Goal: Task Accomplishment & Management: Manage account settings

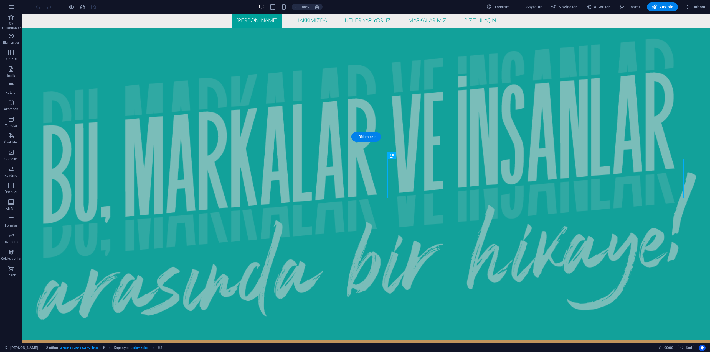
scroll to position [206, 0]
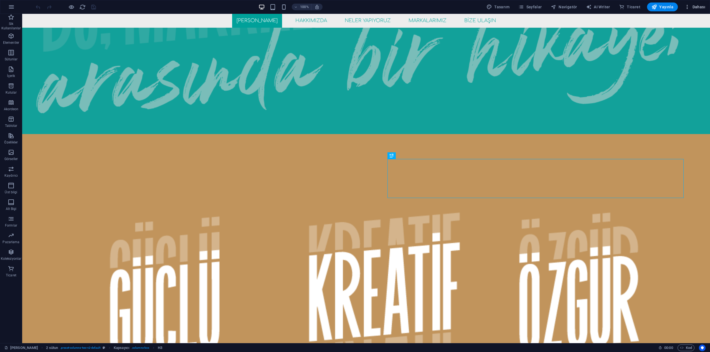
click at [696, 6] on span "Dahası" at bounding box center [694, 7] width 21 height 6
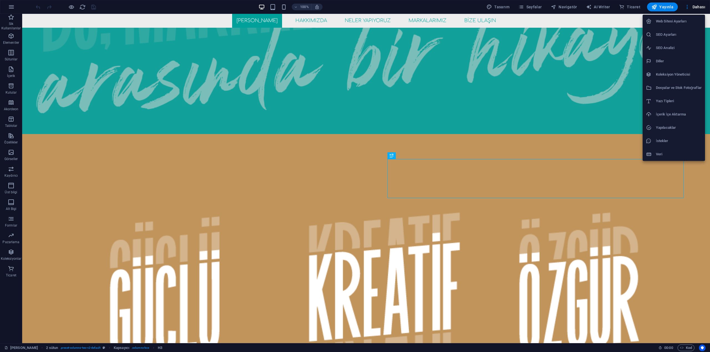
click at [533, 9] on div at bounding box center [355, 176] width 710 height 352
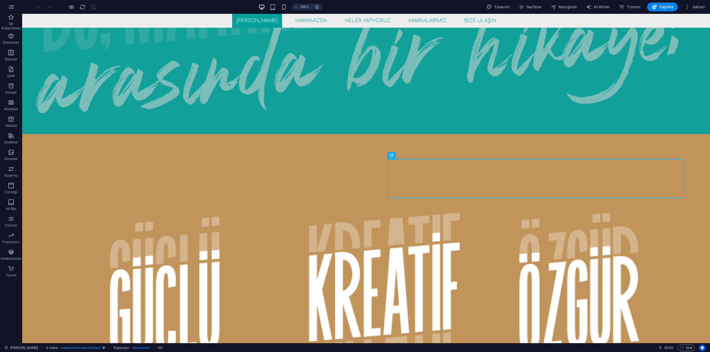
click at [534, 6] on span "Sayfalar" at bounding box center [530, 7] width 24 height 6
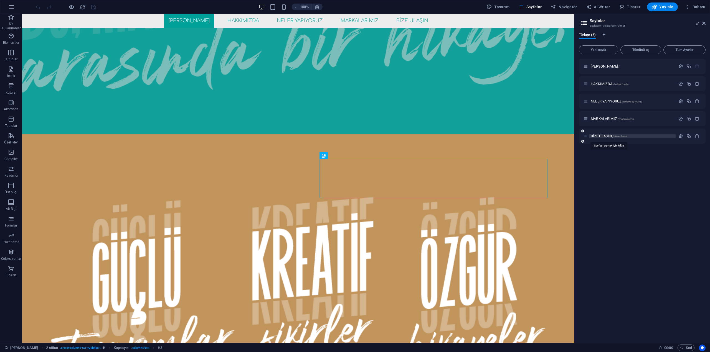
click at [601, 135] on span "BİZE ULAŞIN /bize-ulasin" at bounding box center [608, 136] width 36 height 4
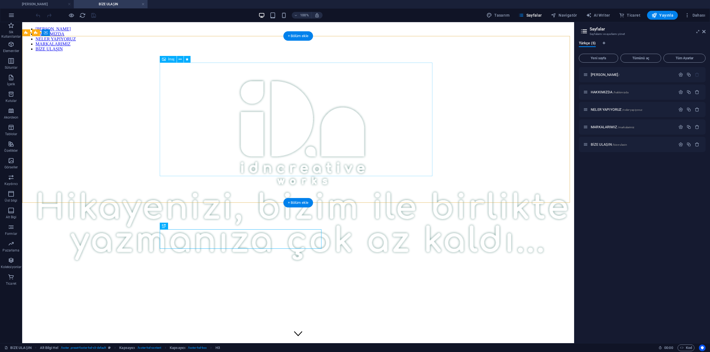
scroll to position [0, 0]
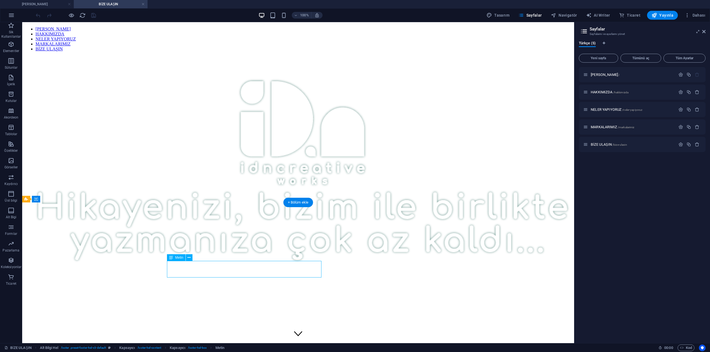
drag, startPoint x: 180, startPoint y: 272, endPoint x: 173, endPoint y: 272, distance: 7.2
click at [177, 257] on span "Metin" at bounding box center [179, 257] width 8 height 3
drag, startPoint x: 680, startPoint y: 9, endPoint x: 703, endPoint y: 31, distance: 31.2
click at [703, 31] on icon at bounding box center [703, 31] width 3 height 4
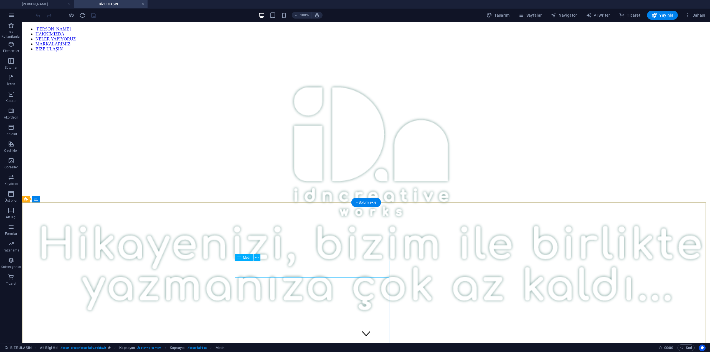
click at [259, 259] on button at bounding box center [257, 257] width 7 height 7
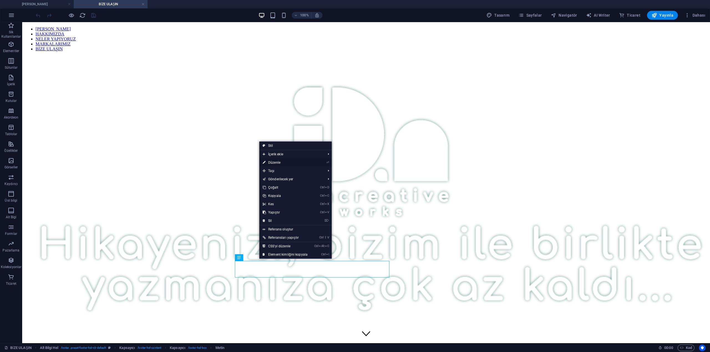
click at [281, 164] on link "⏎ Düzenle" at bounding box center [285, 163] width 52 height 8
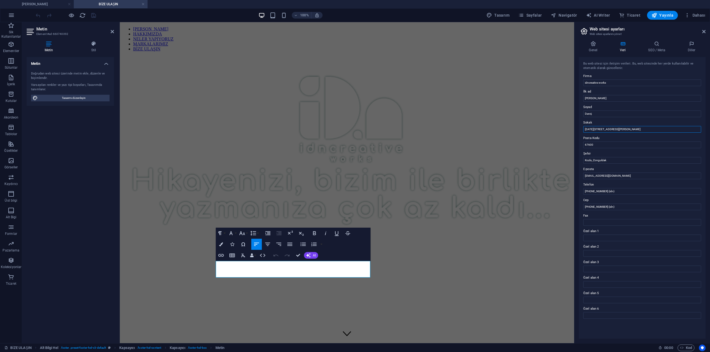
click at [596, 127] on input "[DATE][STREET_ADDRESS][PERSON_NAME]" at bounding box center [642, 129] width 118 height 7
type input "[STREET_ADDRESS] D:307"
click at [603, 146] on input "67600" at bounding box center [642, 145] width 118 height 7
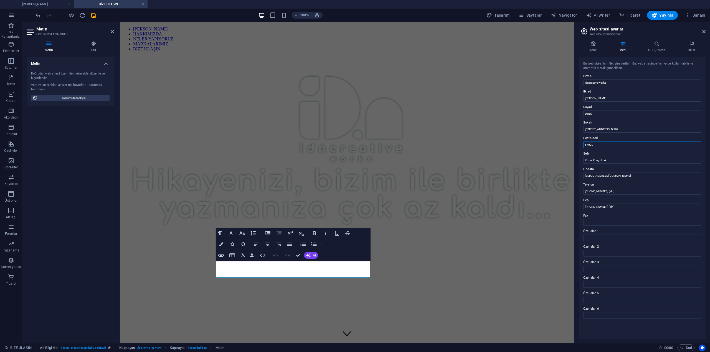
type input "67020"
type input "Merkez, Zonguldak"
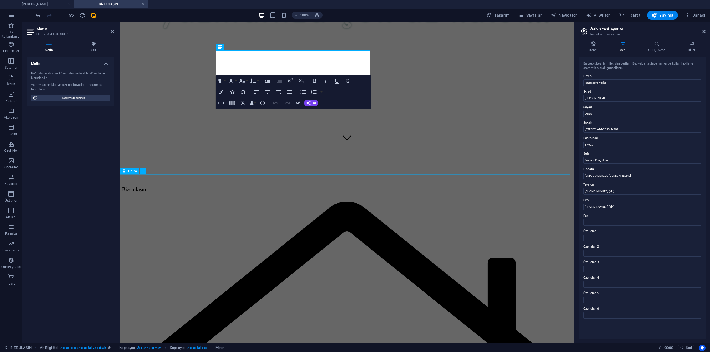
scroll to position [228, 0]
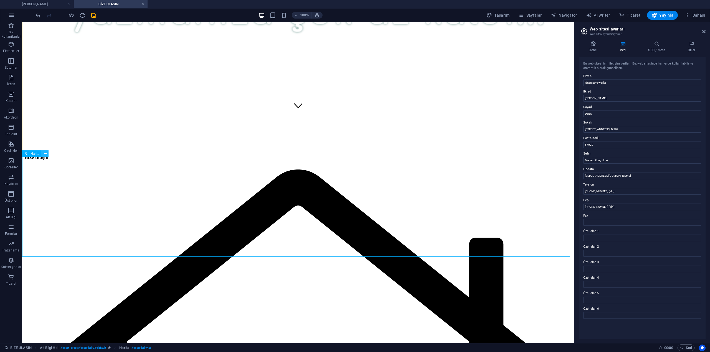
click at [43, 153] on button at bounding box center [45, 154] width 7 height 7
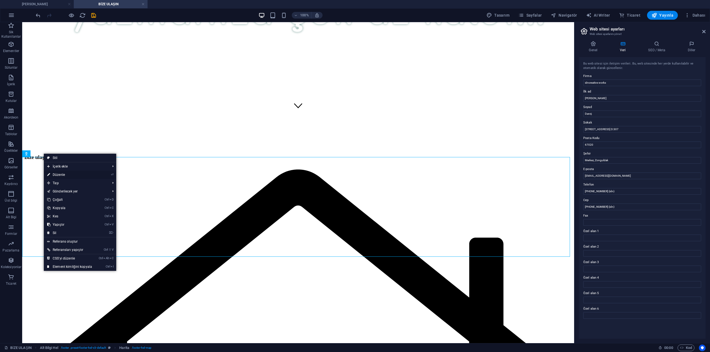
click at [72, 176] on link "⏎ Düzenle" at bounding box center [70, 175] width 52 height 8
select select "2"
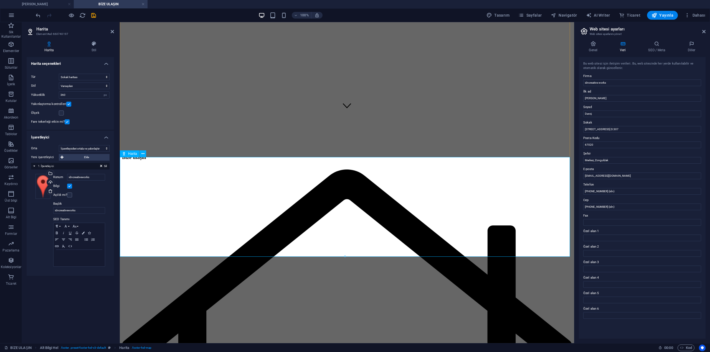
click at [100, 148] on select "Ortalama İşaretleyicileri ortala İşaretleyicileri ortala ve yakınlaştır" at bounding box center [84, 148] width 51 height 7
click at [85, 89] on select "Varsayılan Renklendir Soluk Şafak İnce Gri Tonlama Grinin Tonları Apple Harital…" at bounding box center [84, 86] width 51 height 7
drag, startPoint x: 85, startPoint y: 88, endPoint x: 84, endPoint y: 84, distance: 4.6
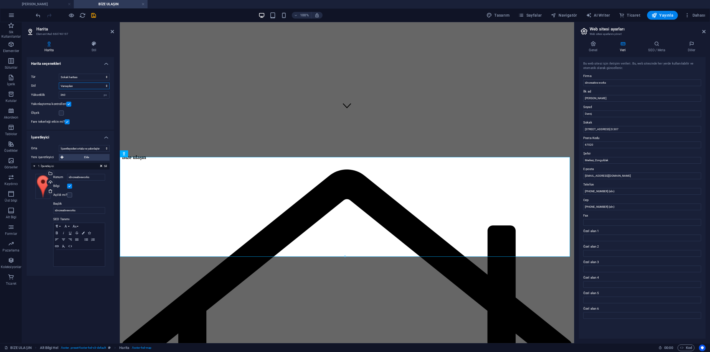
click at [85, 88] on select "Varsayılan Renklendir Soluk Şafak İnce Gri Tonlama Grinin Tonları Apple Harital…" at bounding box center [84, 86] width 51 height 7
click at [81, 74] on select "Sokak haritası Uydu görünümü Sokaklar ile uydu görünümü Arazi haritası" at bounding box center [84, 77] width 51 height 7
click at [92, 51] on h4 "Stil" at bounding box center [94, 47] width 40 height 12
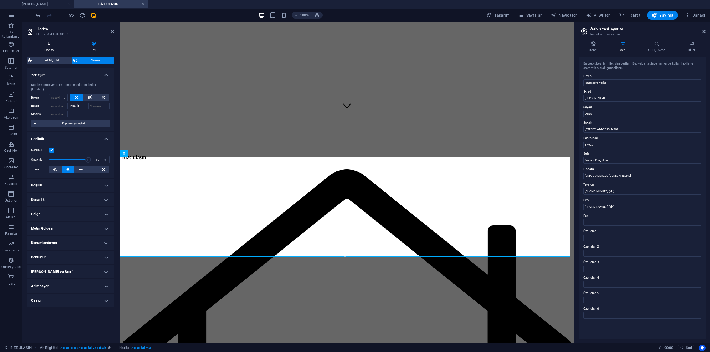
click at [46, 51] on h4 "Harita" at bounding box center [50, 47] width 47 height 12
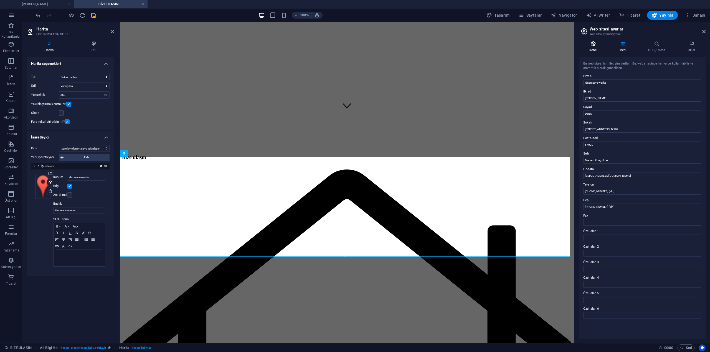
click at [592, 47] on h4 "Genel" at bounding box center [593, 47] width 31 height 12
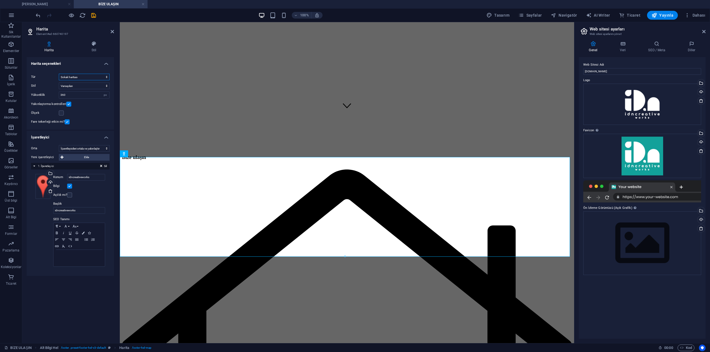
click at [83, 78] on select "Sokak haritası Uydu görünümü Sokaklar ile uydu görünümü Arazi haritası" at bounding box center [84, 77] width 51 height 7
click at [74, 84] on select "Varsayılan Renklendir Soluk Şafak İnce Gri Tonlama Grinin Tonları Apple Harital…" at bounding box center [84, 86] width 51 height 7
click at [93, 177] on input "idncreativeworks" at bounding box center [86, 177] width 38 height 7
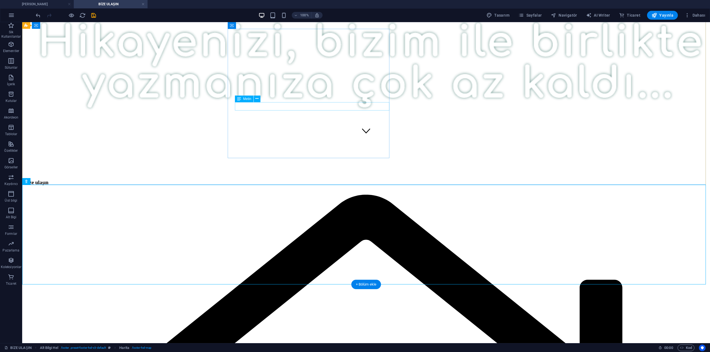
scroll to position [200, 0]
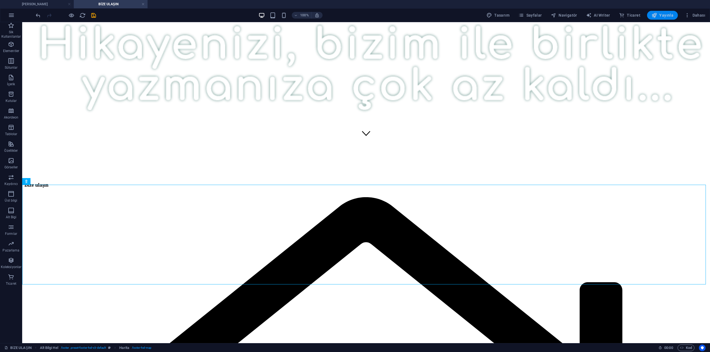
click at [662, 16] on span "Yayınla" at bounding box center [662, 15] width 22 height 6
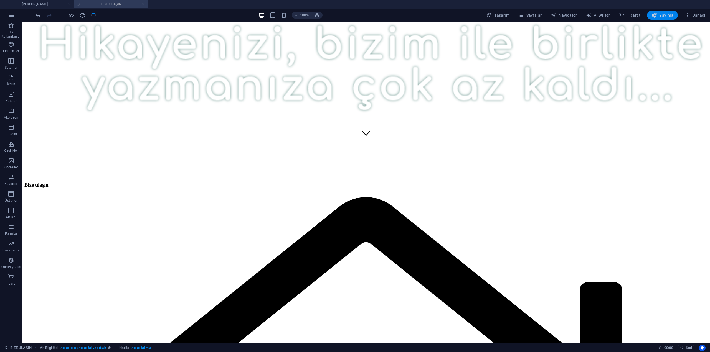
checkbox input "false"
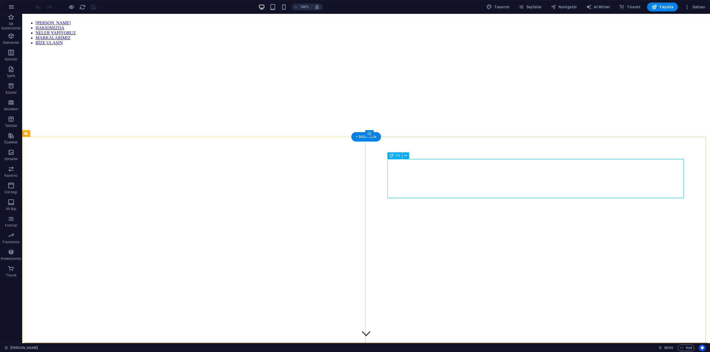
scroll to position [206, 0]
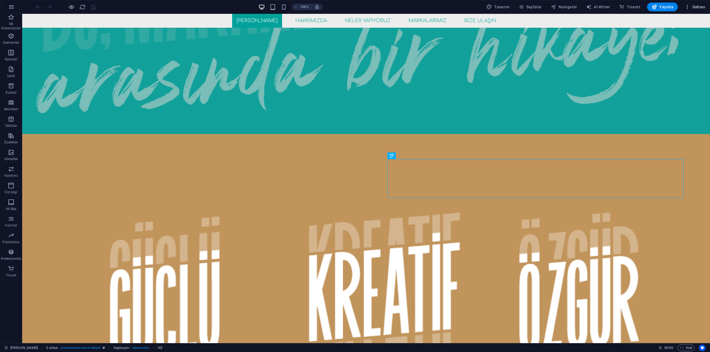
click at [696, 6] on span "Dahası" at bounding box center [694, 7] width 21 height 6
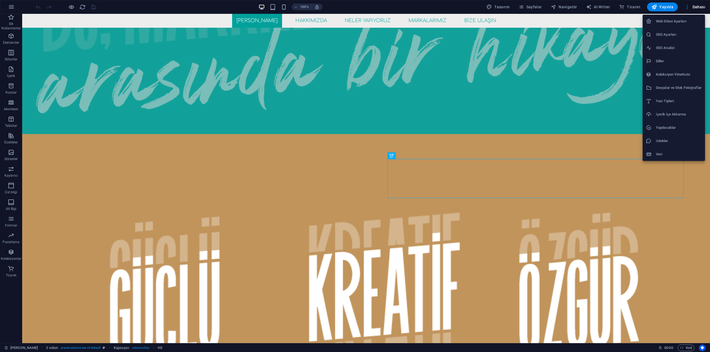
click at [517, 7] on div at bounding box center [355, 176] width 710 height 352
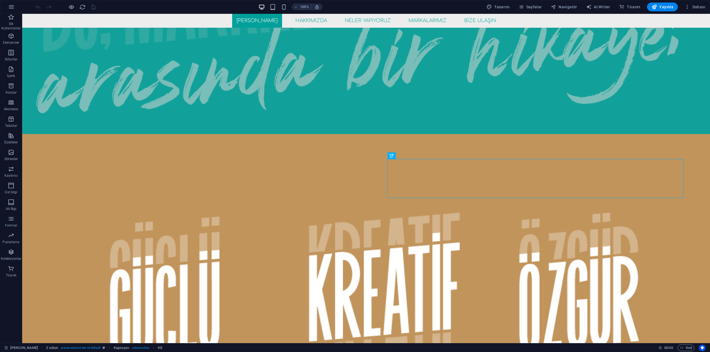
click at [534, 9] on div "Web Sitesi Ayarları SEO Ayarları SEO Analizi Diller Koleksiyon Yöneticisi Dosya…" at bounding box center [355, 177] width 710 height 349
click at [536, 8] on span "Sayfalar" at bounding box center [530, 7] width 24 height 6
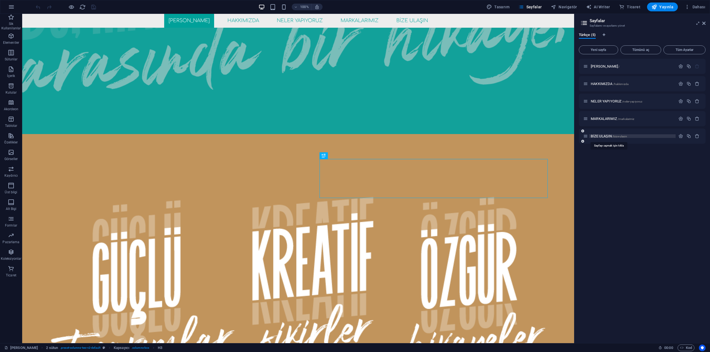
click at [602, 135] on span "BİZE ULAŞIN /bize-ulasin" at bounding box center [608, 136] width 36 height 4
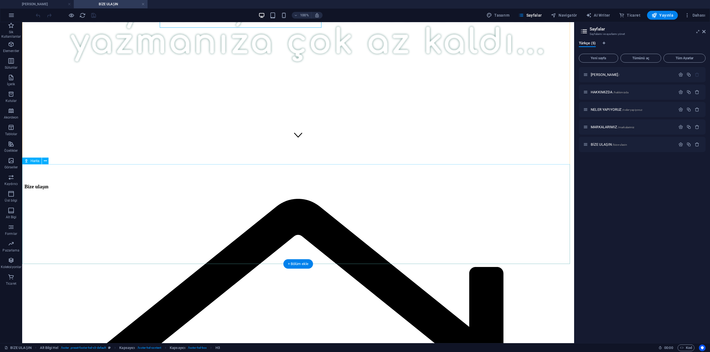
scroll to position [222, 0]
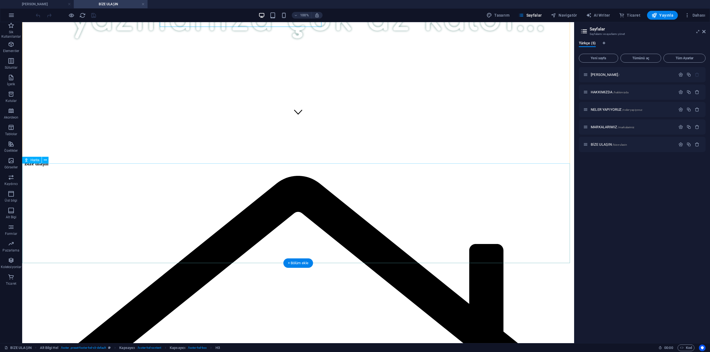
click at [30, 160] on div "Harita" at bounding box center [31, 160] width 19 height 7
click at [45, 160] on icon at bounding box center [45, 160] width 3 height 6
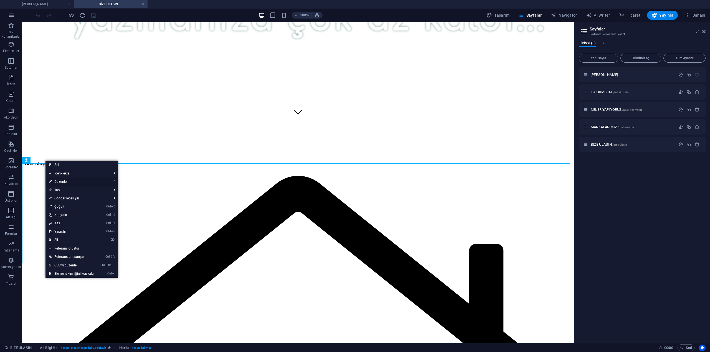
click at [67, 180] on link "⏎ Düzenle" at bounding box center [71, 182] width 52 height 8
select select "2"
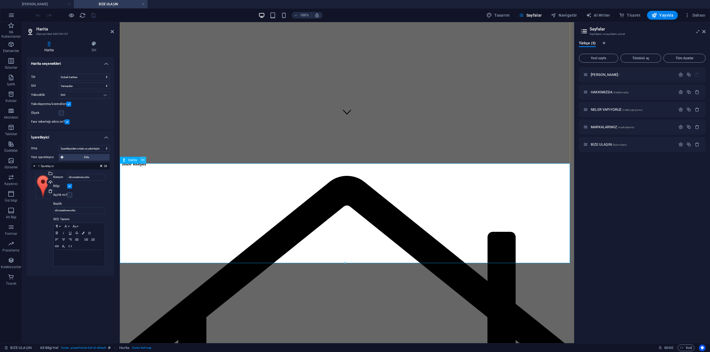
click at [142, 160] on icon at bounding box center [142, 160] width 3 height 6
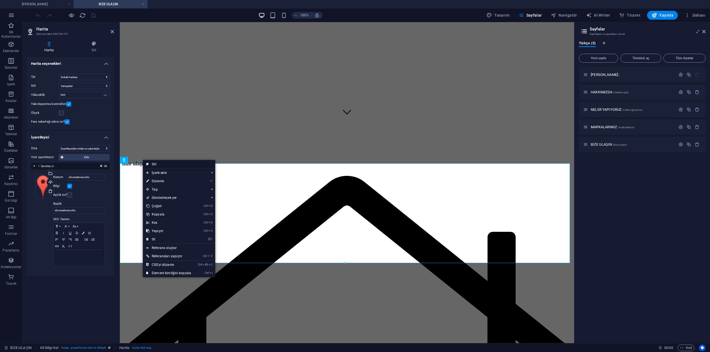
click at [166, 163] on link "Stil" at bounding box center [179, 164] width 72 height 8
select select "%"
select select "rem"
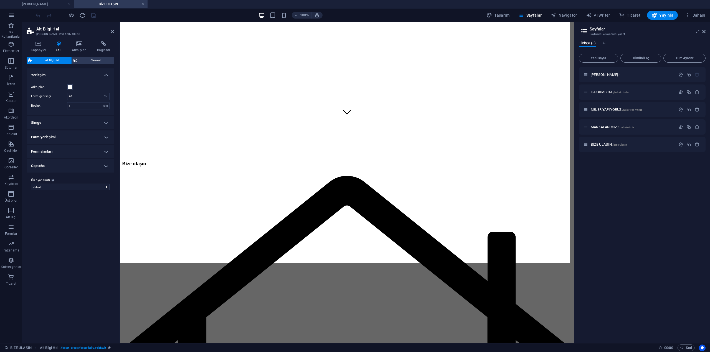
click at [75, 126] on h4 "Simge" at bounding box center [70, 122] width 87 height 13
click at [75, 126] on div "Renk Boyut 1 px rem % vh vw Boşluk 0.6 px rem % vh vw" at bounding box center [71, 144] width 90 height 37
click at [55, 169] on h4 "Form yerleşimi" at bounding box center [70, 170] width 87 height 13
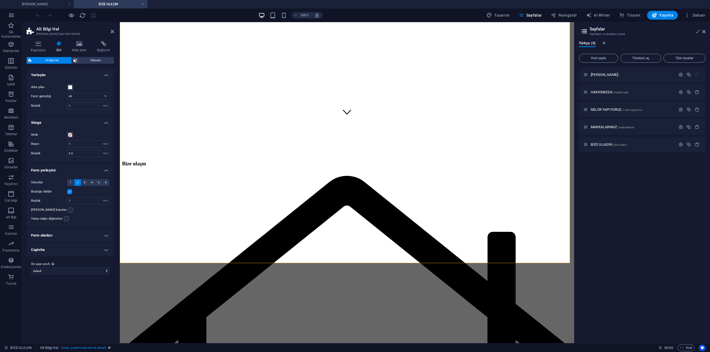
click at [58, 170] on h4 "Form yerleşimi" at bounding box center [70, 169] width 87 height 10
click at [60, 183] on h4 "Form alanları" at bounding box center [70, 184] width 87 height 13
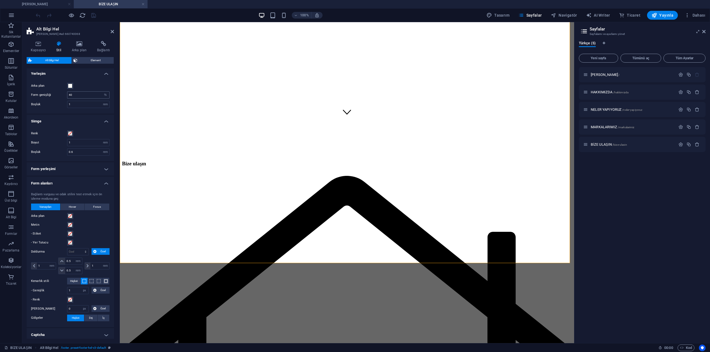
scroll to position [0, 0]
click at [104, 46] on icon at bounding box center [103, 44] width 21 height 6
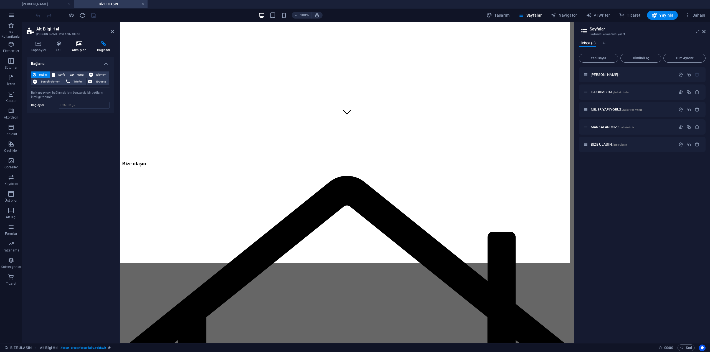
click at [81, 46] on icon at bounding box center [79, 44] width 23 height 6
click at [39, 47] on h4 "Kapsayıcı" at bounding box center [40, 47] width 26 height 12
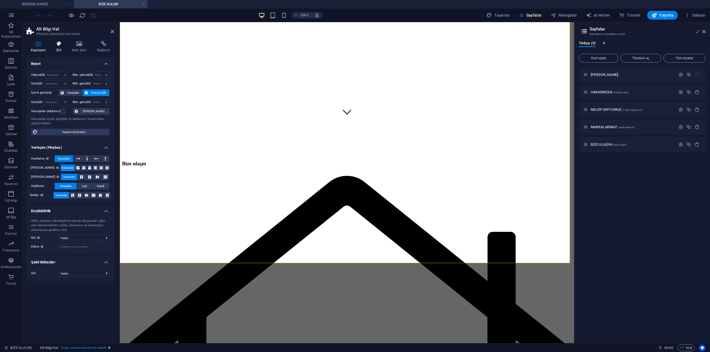
click at [61, 47] on h4 "Stil" at bounding box center [60, 47] width 16 height 12
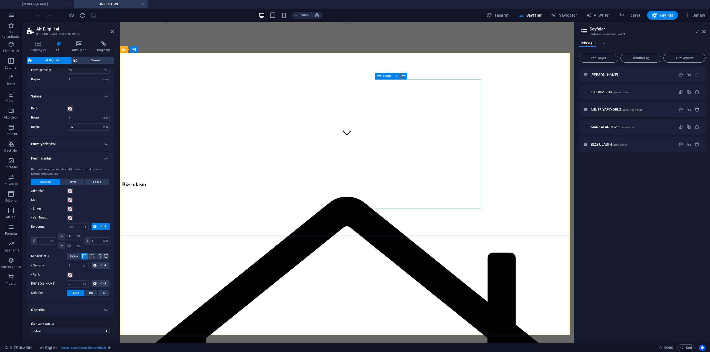
scroll to position [111, 0]
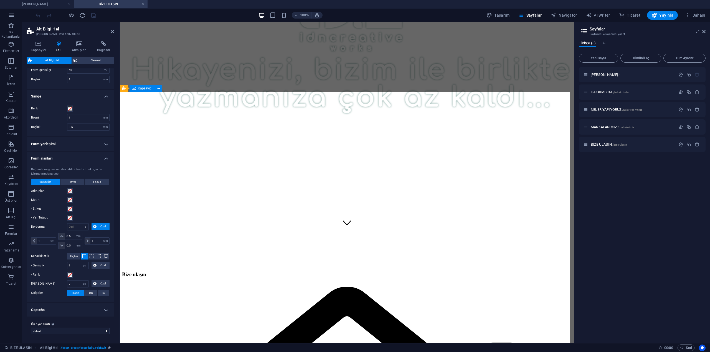
click at [144, 89] on span "Kapsayıcı" at bounding box center [145, 88] width 15 height 3
click at [96, 60] on span "Element" at bounding box center [95, 60] width 33 height 7
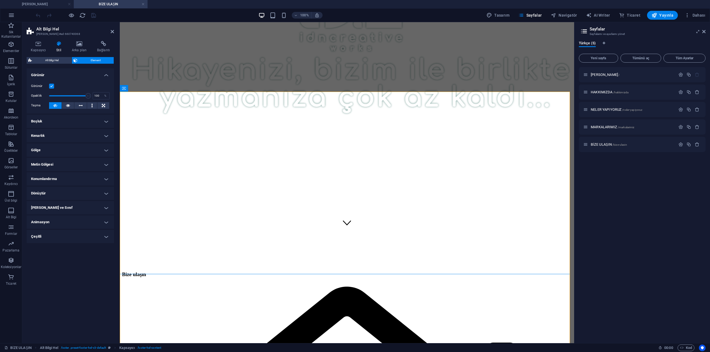
click at [63, 123] on h4 "Boşluk" at bounding box center [70, 121] width 87 height 13
drag, startPoint x: 63, startPoint y: 123, endPoint x: 64, endPoint y: 127, distance: 4.2
click at [63, 123] on h4 "Boşluk" at bounding box center [70, 120] width 87 height 10
click at [63, 132] on h4 "Kenarlık" at bounding box center [70, 135] width 87 height 13
click at [63, 134] on h4 "Kenarlık" at bounding box center [70, 134] width 87 height 10
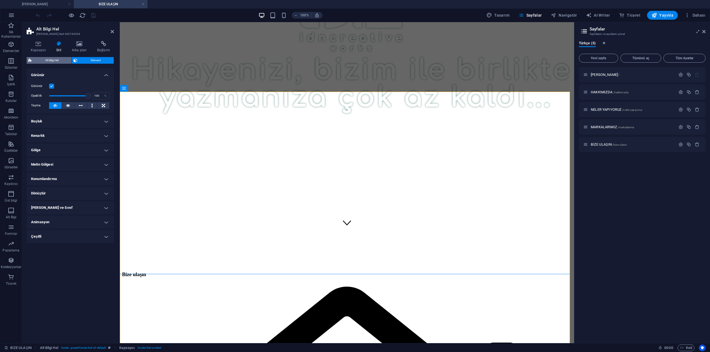
click at [58, 60] on span "Alt Bilgi Hel" at bounding box center [52, 60] width 36 height 7
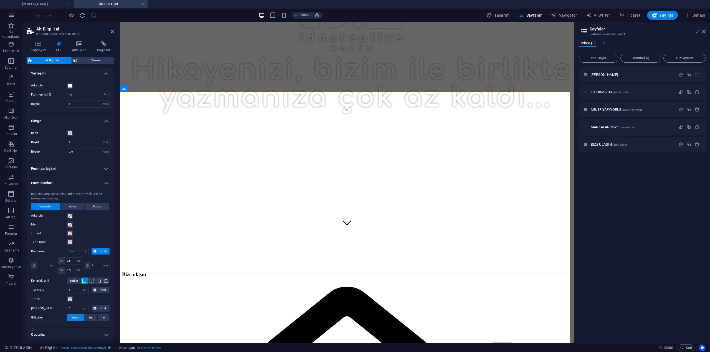
scroll to position [0, 0]
click at [39, 45] on icon at bounding box center [38, 44] width 23 height 6
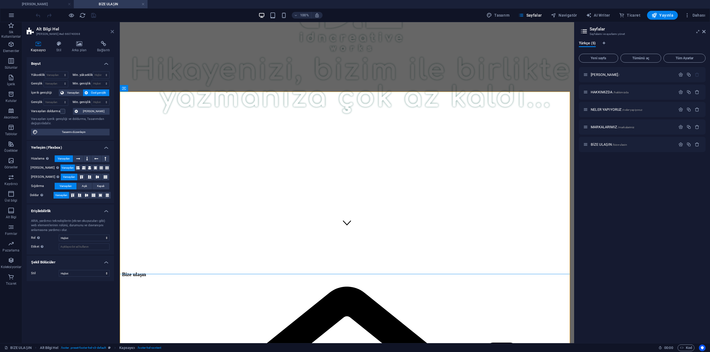
click at [111, 30] on icon at bounding box center [112, 31] width 3 height 4
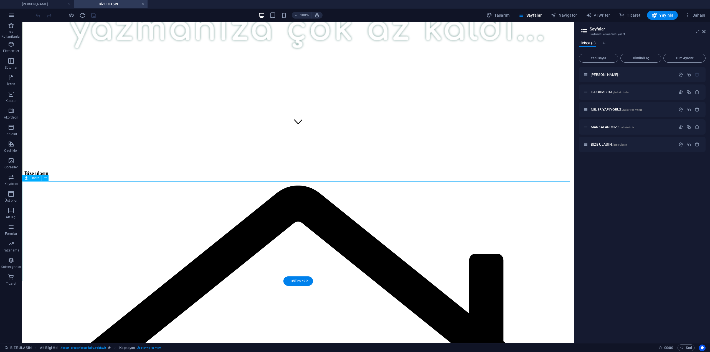
scroll to position [222, 0]
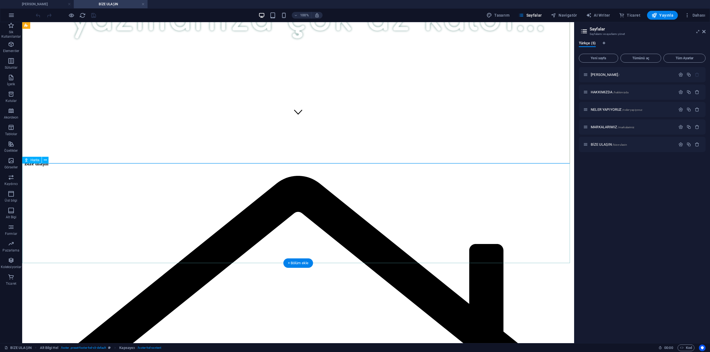
click at [45, 160] on icon at bounding box center [45, 160] width 3 height 6
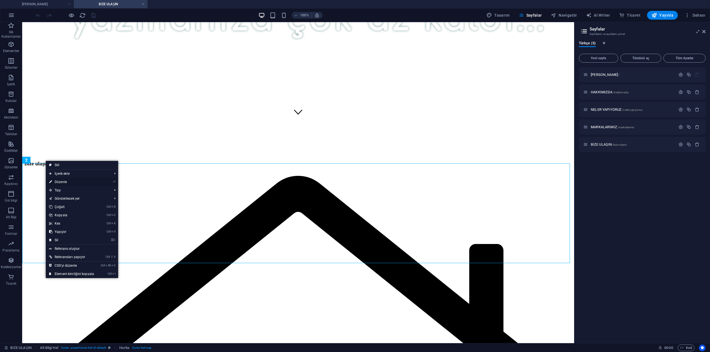
click at [73, 183] on link "⏎ Düzenle" at bounding box center [72, 182] width 52 height 8
select select "2"
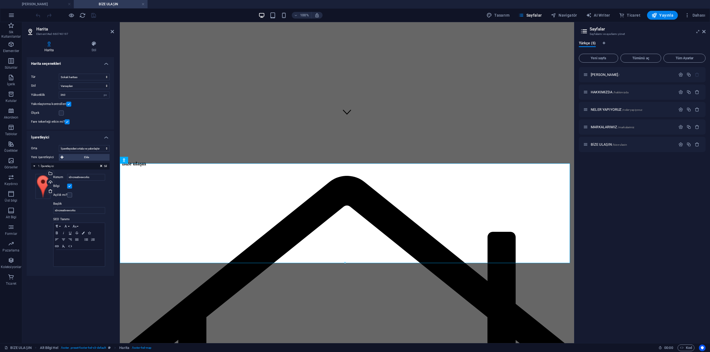
click at [39, 165] on span "1. İşaretleyici" at bounding box center [46, 166] width 16 height 3
click at [37, 165] on div "Sil 1. İşaretleyici" at bounding box center [70, 166] width 78 height 7
click at [95, 177] on input "idncreativeworks" at bounding box center [86, 177] width 38 height 7
drag, startPoint x: 95, startPoint y: 177, endPoint x: 70, endPoint y: 177, distance: 25.5
click at [70, 177] on input "idncreativeworks" at bounding box center [86, 177] width 38 height 7
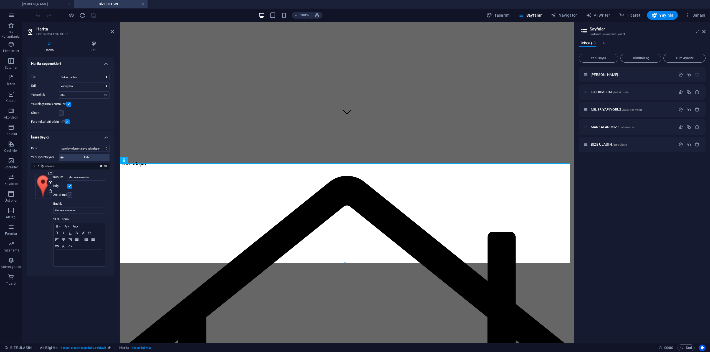
click at [70, 195] on label at bounding box center [69, 195] width 5 height 5
click at [0, 0] on input "Açıldı mı?" at bounding box center [0, 0] width 0 height 0
click at [70, 195] on label at bounding box center [69, 195] width 5 height 5
click at [0, 0] on input "Açıldı mı?" at bounding box center [0, 0] width 0 height 0
click at [70, 195] on label at bounding box center [69, 195] width 5 height 5
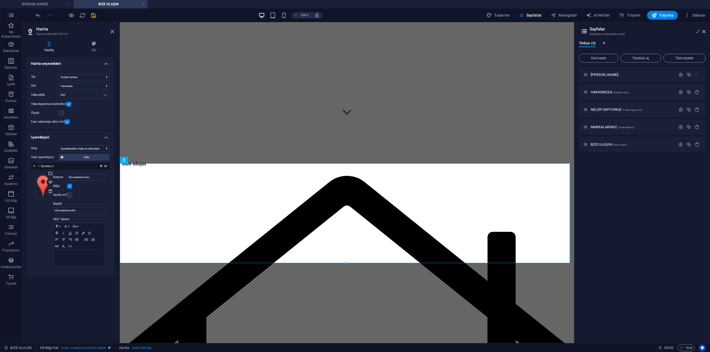
click at [0, 0] on input "Açıldı mı?" at bounding box center [0, 0] width 0 height 0
click at [70, 195] on label at bounding box center [69, 195] width 5 height 5
click at [0, 0] on input "Açıldı mı?" at bounding box center [0, 0] width 0 height 0
click at [82, 210] on input "idncreativeworks" at bounding box center [79, 210] width 52 height 7
click at [96, 177] on input "idncreativeworks" at bounding box center [86, 177] width 38 height 7
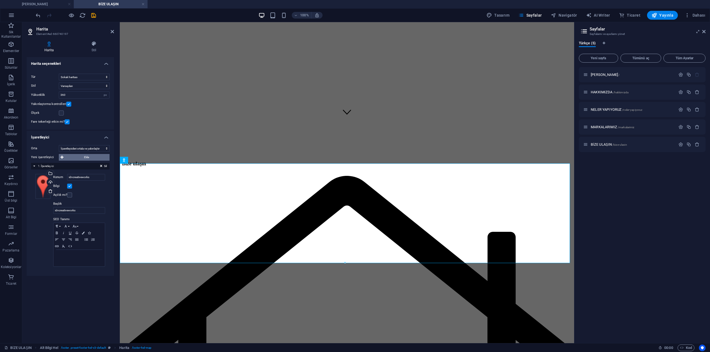
click at [62, 156] on icon at bounding box center [61, 157] width 3 height 7
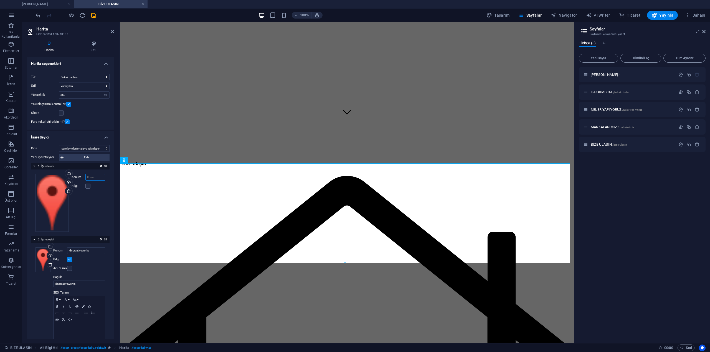
click at [93, 177] on input "Konum" at bounding box center [95, 177] width 20 height 7
click at [93, 178] on input "idncreativeworks" at bounding box center [95, 177] width 20 height 7
click at [93, 176] on input "idncreativeworks" at bounding box center [95, 177] width 20 height 7
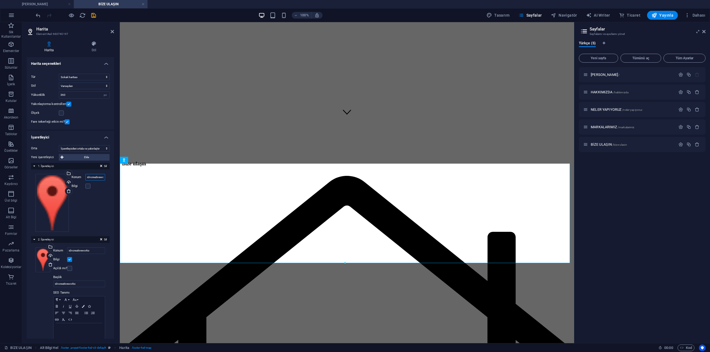
click at [93, 176] on input "idncreativeworks" at bounding box center [95, 177] width 20 height 7
paste input "Doğramacı Sk. No:5 Çakmak İş Hanı"
type input "Doğramacı Sk. No:5 Çakmak İş Hanı"
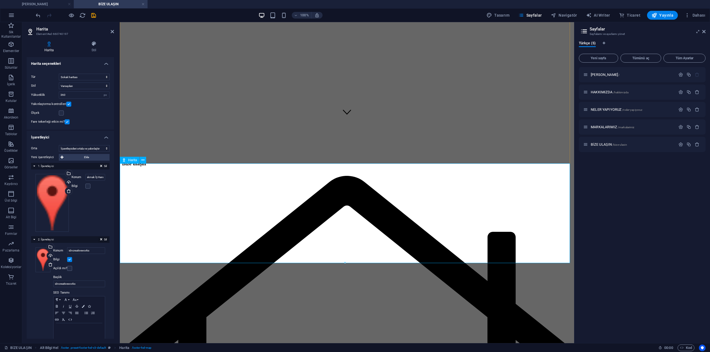
scroll to position [0, 0]
click at [101, 166] on icon at bounding box center [101, 167] width 2 height 7
type input "idncreativeworks"
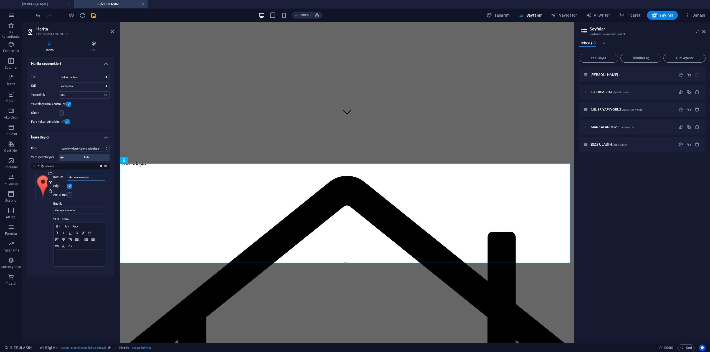
click at [90, 177] on input "idncreativeworks" at bounding box center [86, 177] width 38 height 7
click at [663, 13] on span "Yayınla" at bounding box center [662, 15] width 22 height 6
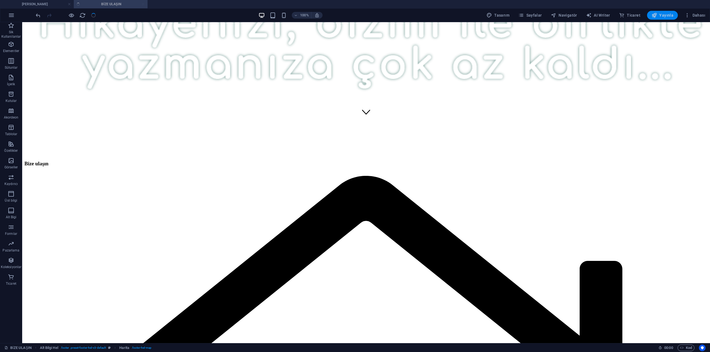
checkbox input "false"
